Goal: Task Accomplishment & Management: Manage account settings

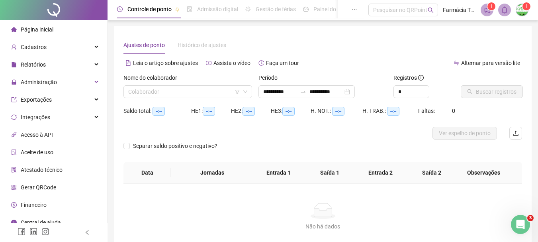
type input "**********"
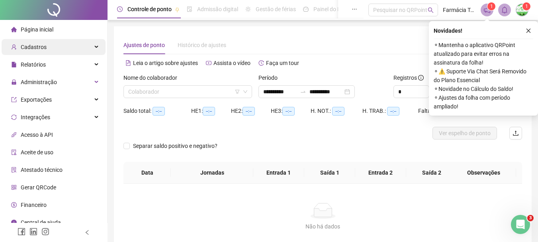
click at [41, 42] on span "Cadastros" at bounding box center [28, 47] width 35 height 16
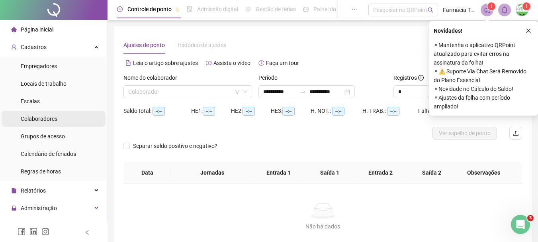
click at [59, 123] on li "Colaboradores" at bounding box center [54, 119] width 104 height 16
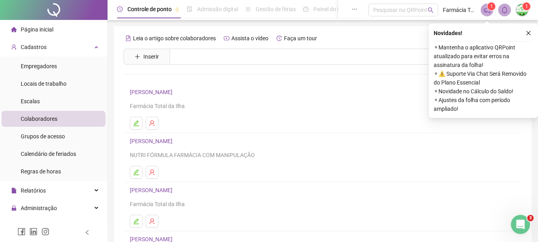
scroll to position [143, 0]
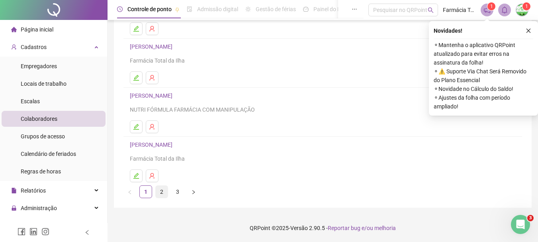
drag, startPoint x: 154, startPoint y: 192, endPoint x: 159, endPoint y: 194, distance: 5.5
click at [157, 193] on ul "1 2 3" at bounding box center [322, 191] width 398 height 13
click at [159, 194] on link "2" at bounding box center [162, 191] width 12 height 12
click at [173, 189] on link "3" at bounding box center [177, 191] width 12 height 12
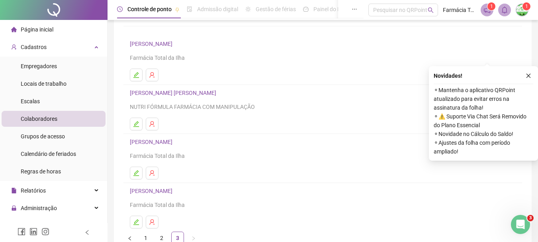
scroll to position [94, 0]
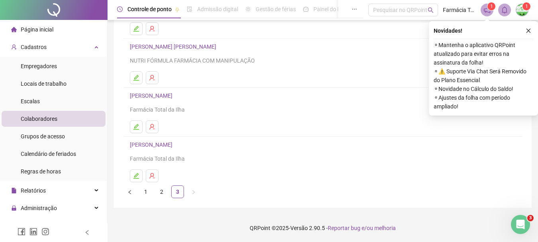
click at [168, 94] on link "[PERSON_NAME]" at bounding box center [152, 95] width 45 height 6
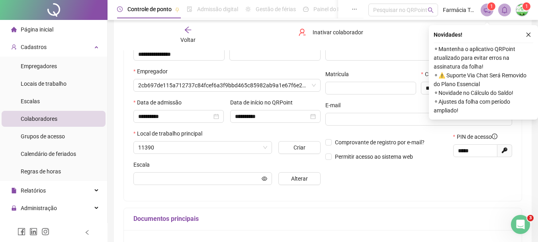
scroll to position [98, 0]
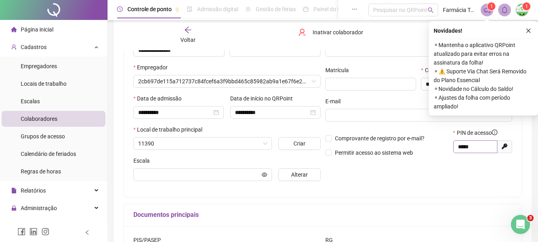
type input "**********"
